Goal: Navigation & Orientation: Find specific page/section

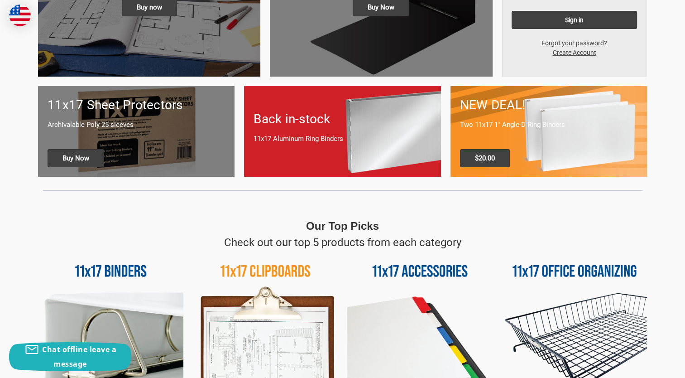
scroll to position [264, 0]
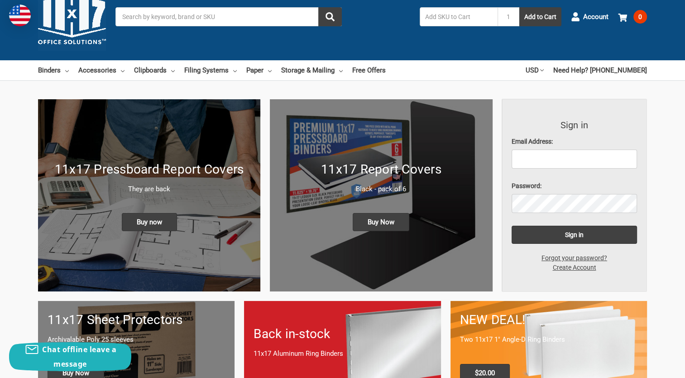
scroll to position [30, 0]
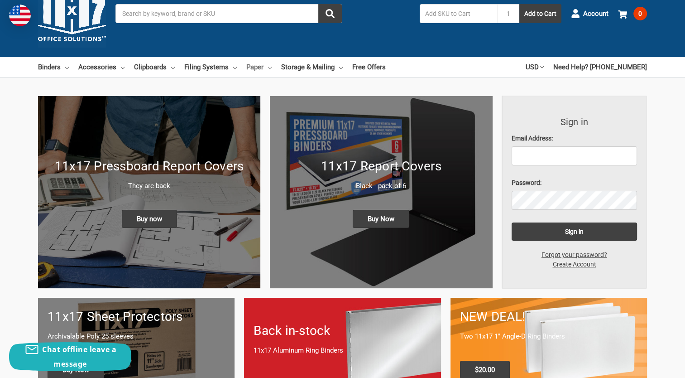
click at [255, 66] on link "Paper" at bounding box center [258, 67] width 25 height 20
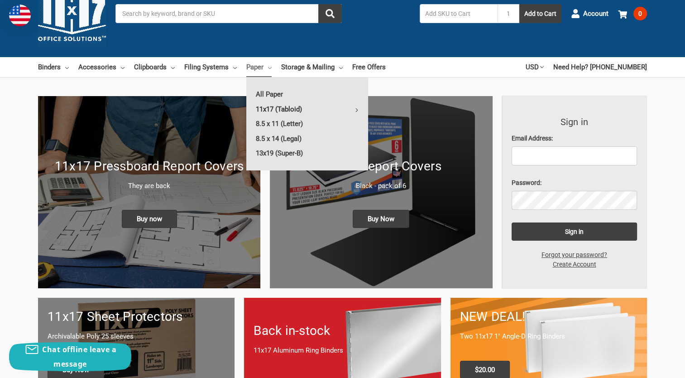
click at [290, 106] on link "11x17 (Tabloid)" at bounding box center [307, 109] width 122 height 14
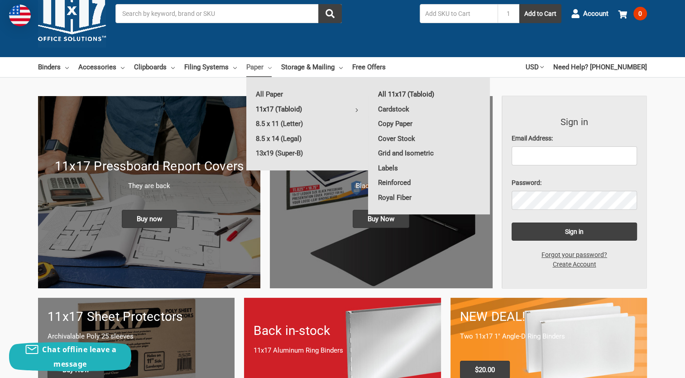
click at [419, 92] on link "All 11x17 (Tabloid)" at bounding box center [429, 94] width 121 height 14
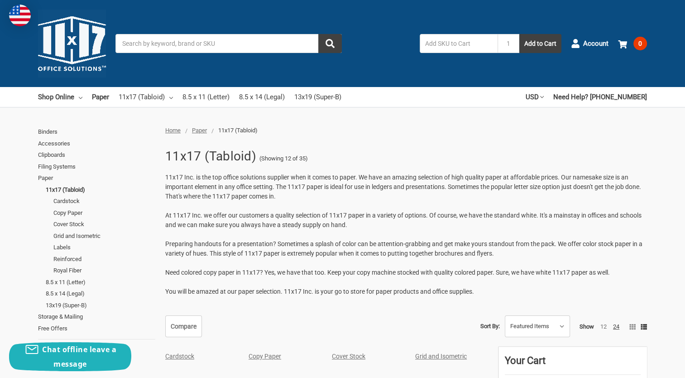
click at [72, 57] on img at bounding box center [72, 44] width 68 height 68
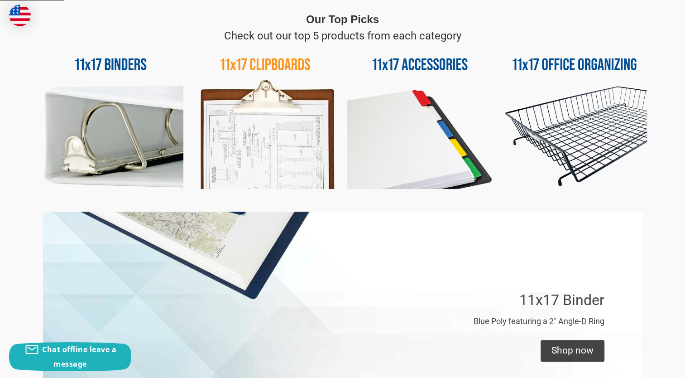
scroll to position [422, 0]
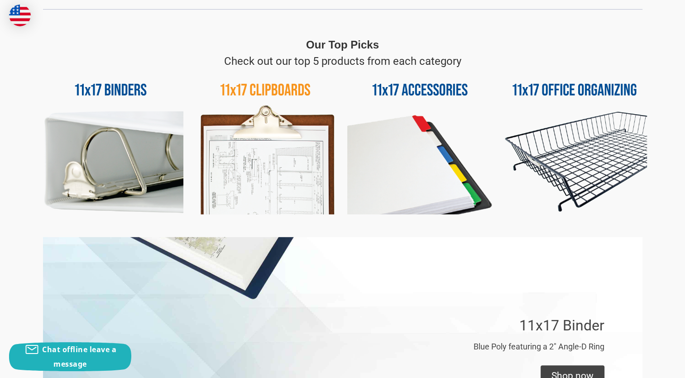
click at [620, 117] on img at bounding box center [574, 141] width 145 height 145
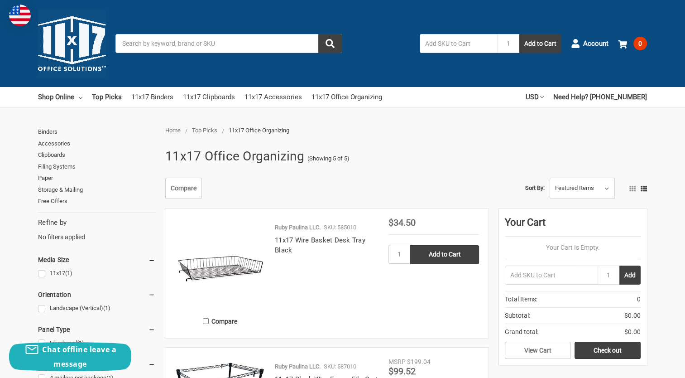
click at [62, 62] on img at bounding box center [72, 44] width 68 height 68
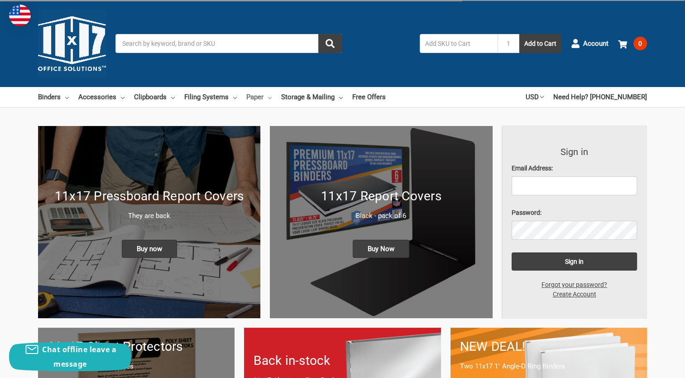
click at [250, 97] on link "Paper" at bounding box center [258, 97] width 25 height 20
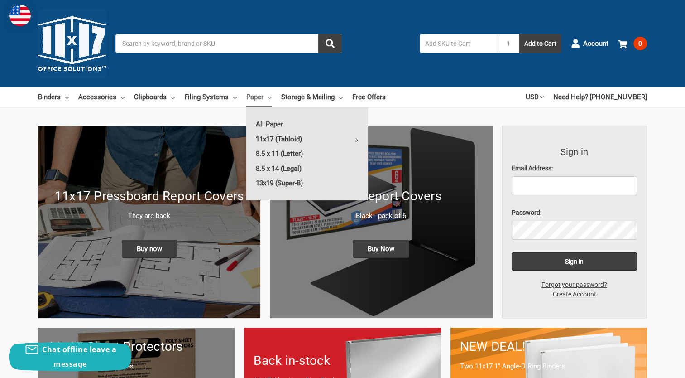
click at [301, 134] on link "11x17 (Tabloid)" at bounding box center [307, 139] width 122 height 14
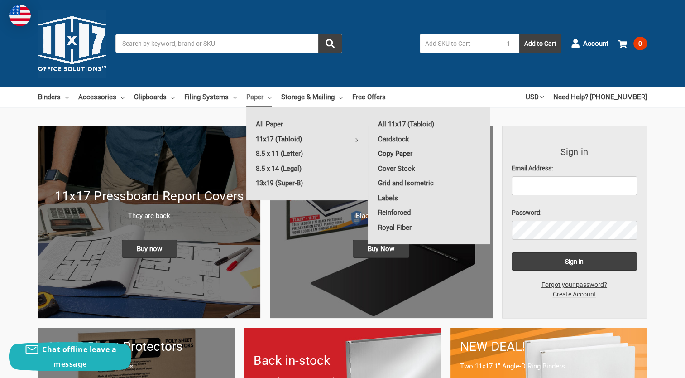
click at [407, 156] on link "Copy Paper" at bounding box center [429, 153] width 121 height 14
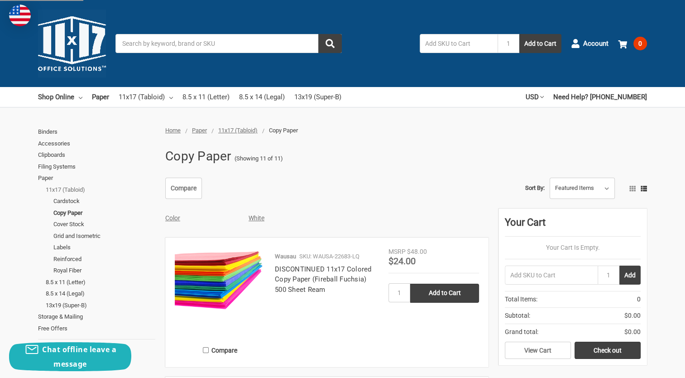
click at [80, 191] on link "11x17 (Tabloid)" at bounding box center [101, 190] width 110 height 12
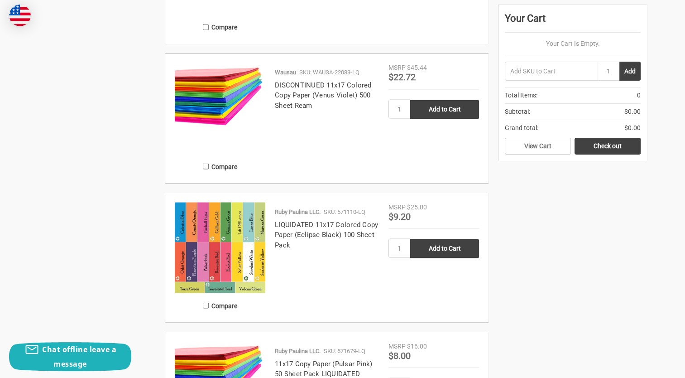
scroll to position [2022, 0]
